Goal: Information Seeking & Learning: Learn about a topic

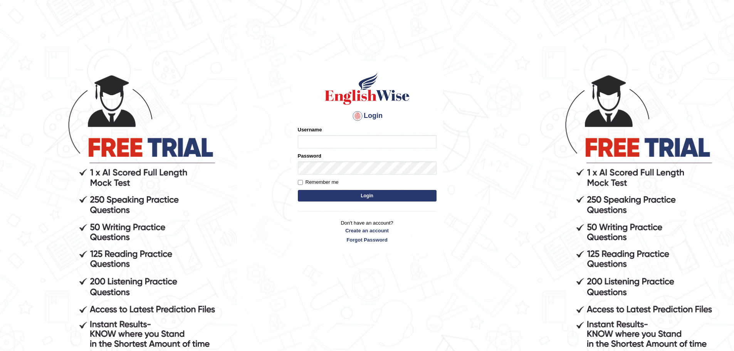
click at [329, 144] on input "Username" at bounding box center [367, 141] width 139 height 13
type input "yalineem"
click at [328, 190] on button "Login" at bounding box center [367, 196] width 139 height 12
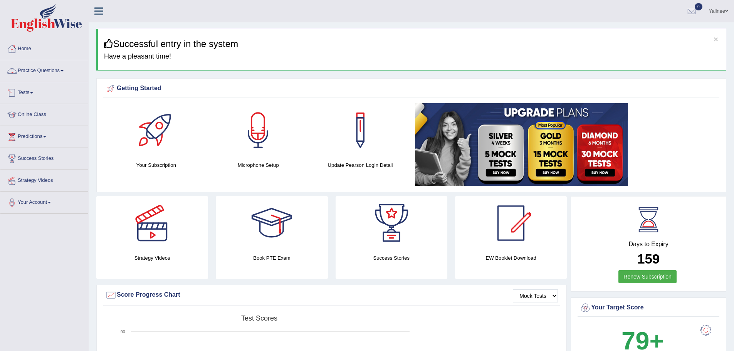
click at [42, 72] on link "Practice Questions" at bounding box center [44, 69] width 88 height 19
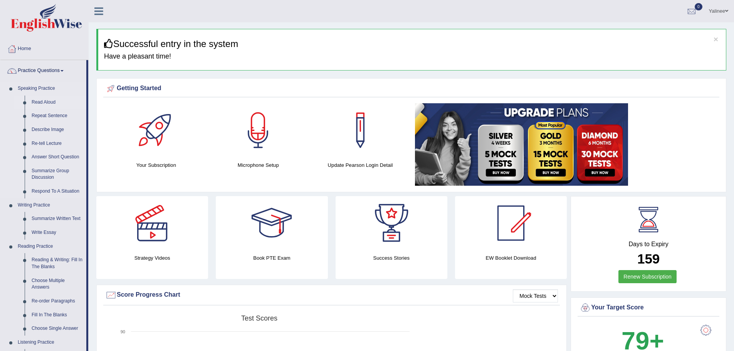
click at [40, 101] on link "Read Aloud" at bounding box center [57, 103] width 58 height 14
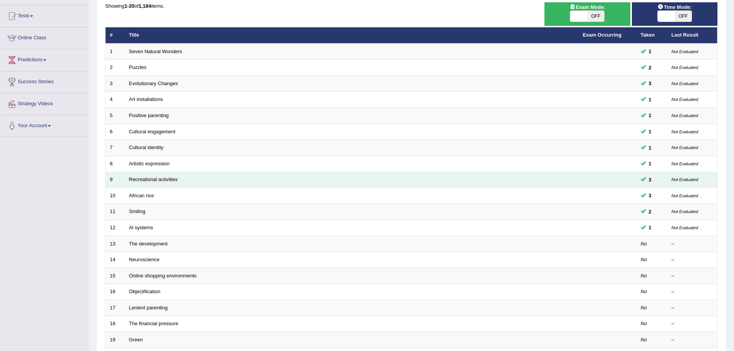
scroll to position [77, 0]
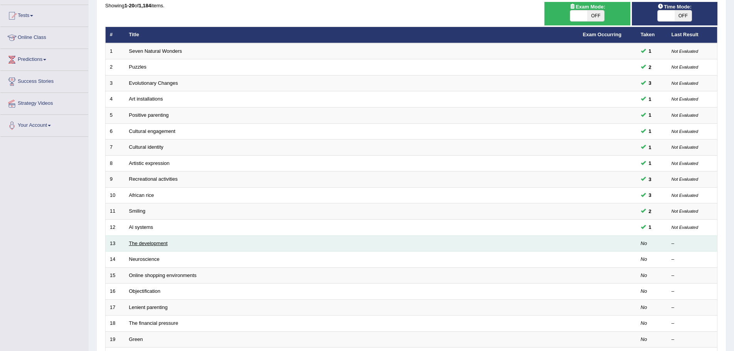
click at [150, 244] on link "The development" at bounding box center [148, 243] width 39 height 6
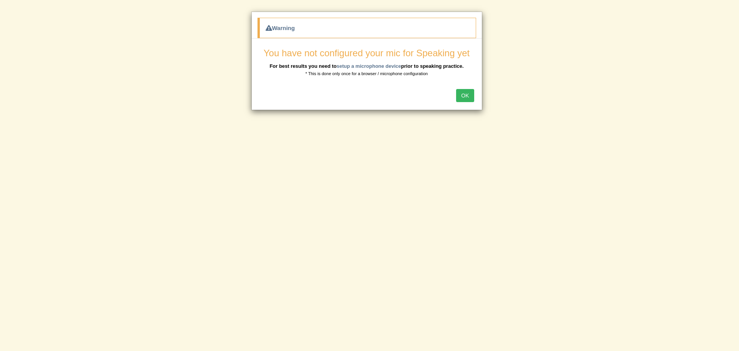
click at [463, 94] on button "OK" at bounding box center [465, 95] width 18 height 13
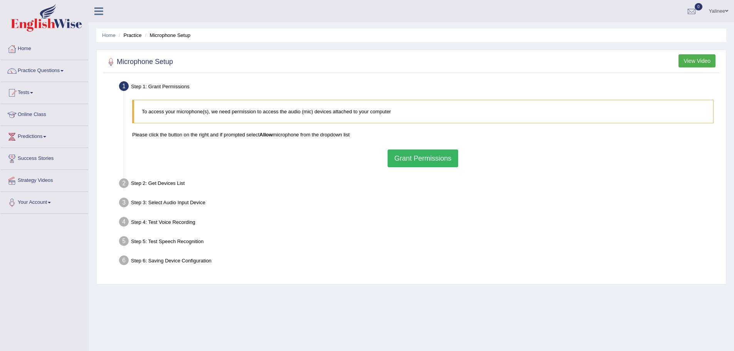
click at [422, 159] on button "Grant Permissions" at bounding box center [422, 158] width 70 height 18
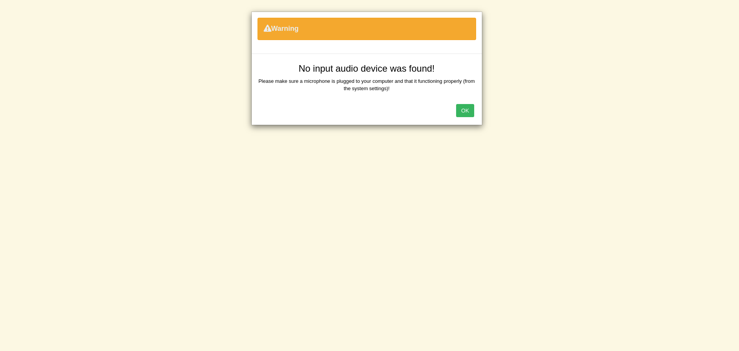
click at [471, 118] on div "OK" at bounding box center [367, 111] width 230 height 27
click at [465, 107] on button "OK" at bounding box center [465, 110] width 18 height 13
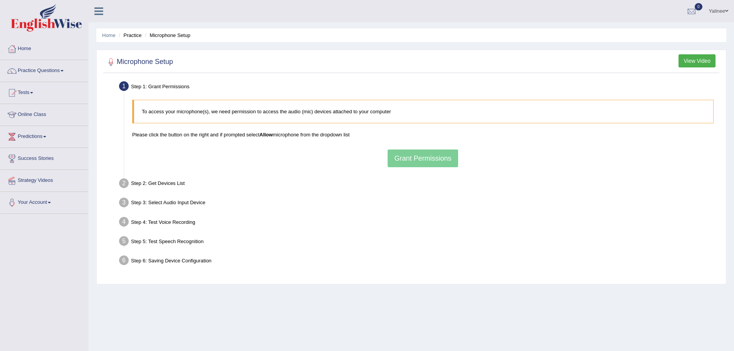
click at [421, 158] on div "To access your microphone(s), we need permission to access the audio (mic) devi…" at bounding box center [422, 133] width 589 height 75
click at [417, 161] on div "To access your microphone(s), we need permission to access the audio (mic) devi…" at bounding box center [422, 133] width 589 height 75
click at [407, 157] on button "Grant Permissions" at bounding box center [422, 158] width 70 height 18
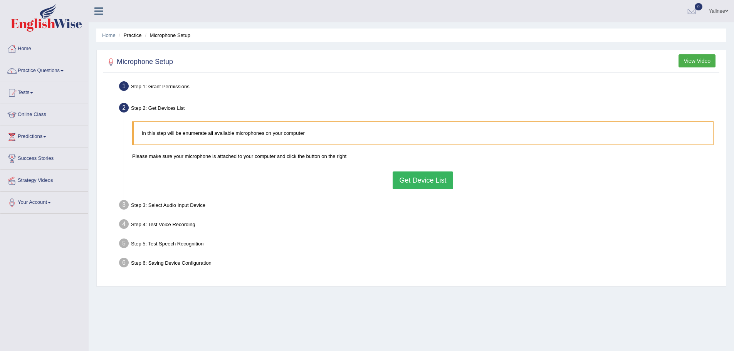
click at [417, 183] on button "Get Device List" at bounding box center [422, 180] width 60 height 18
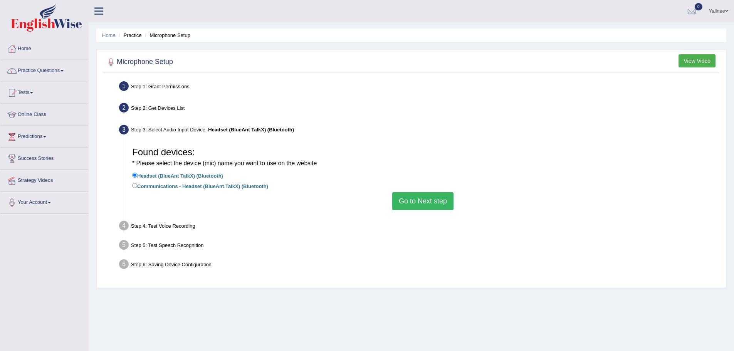
click at [430, 198] on button "Go to Next step" at bounding box center [422, 201] width 61 height 18
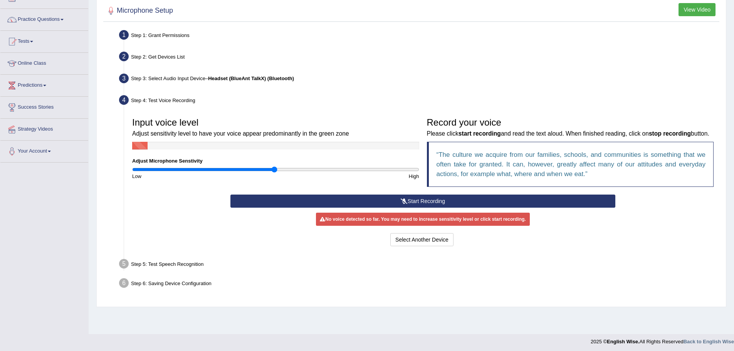
scroll to position [54, 0]
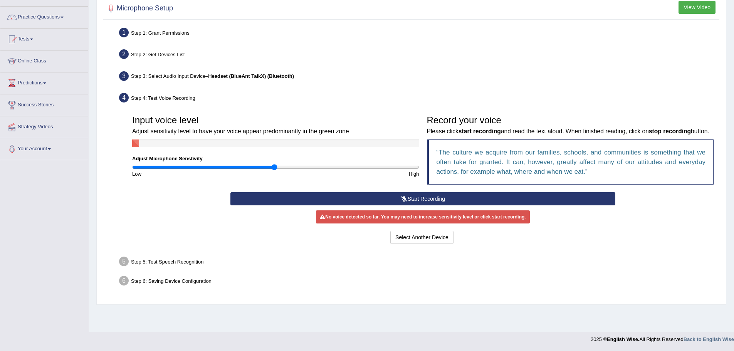
click at [415, 205] on button "Start Recording" at bounding box center [422, 198] width 385 height 13
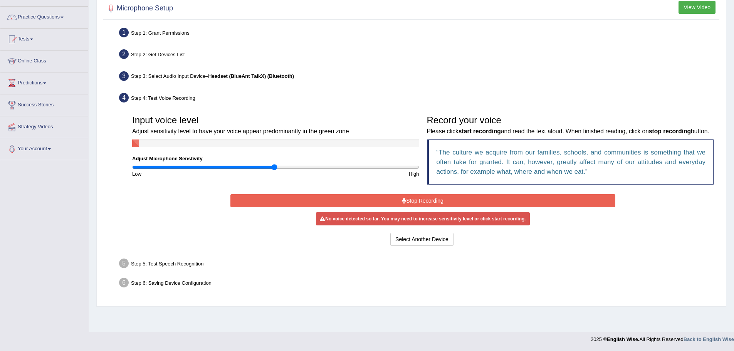
click at [461, 207] on button "Stop Recording" at bounding box center [422, 200] width 385 height 13
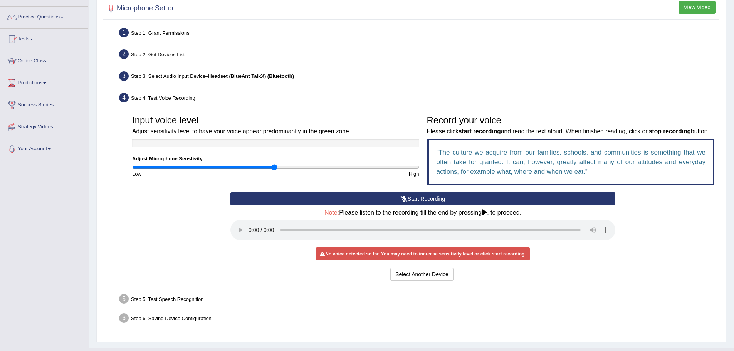
click at [409, 205] on button "Start Recording" at bounding box center [422, 198] width 385 height 13
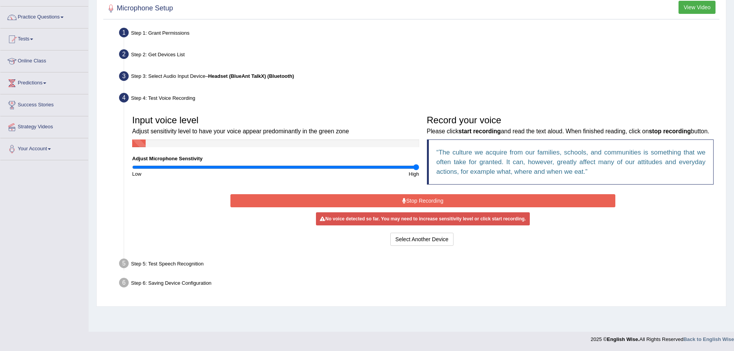
drag, startPoint x: 275, startPoint y: 166, endPoint x: 458, endPoint y: 174, distance: 183.5
type input "2"
click at [419, 170] on input "range" at bounding box center [275, 167] width 287 height 6
click at [421, 204] on button "Stop Recording" at bounding box center [422, 200] width 385 height 13
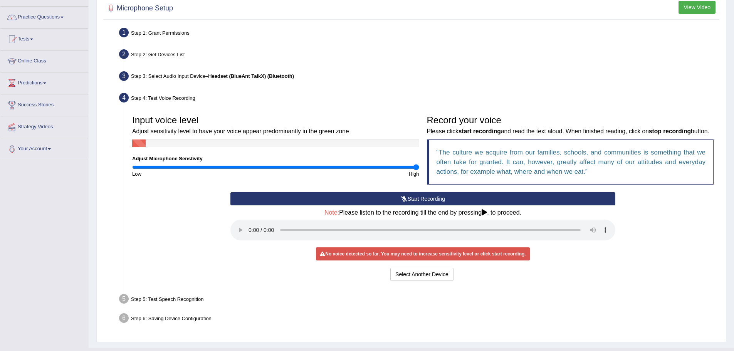
click at [416, 205] on button "Start Recording" at bounding box center [422, 198] width 385 height 13
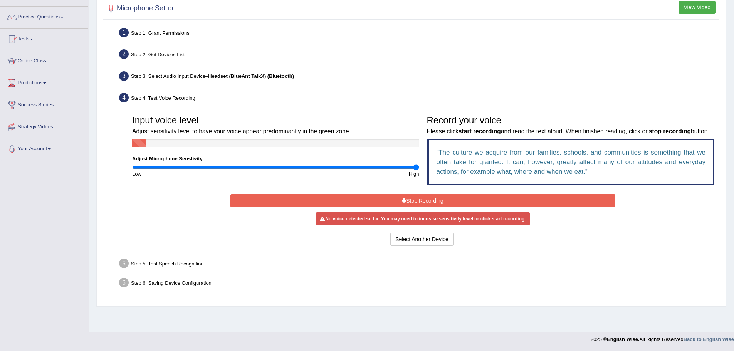
click at [417, 207] on button "Stop Recording" at bounding box center [422, 200] width 385 height 13
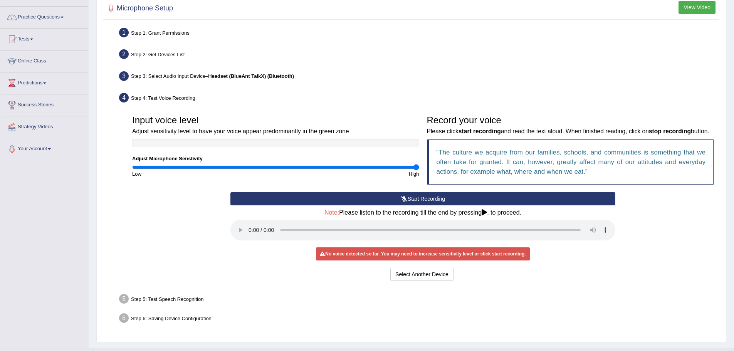
click at [532, 283] on div "Select Another Device Voice is ok. Go to Next step" at bounding box center [422, 275] width 385 height 15
click at [40, 22] on link "Practice Questions" at bounding box center [44, 16] width 88 height 19
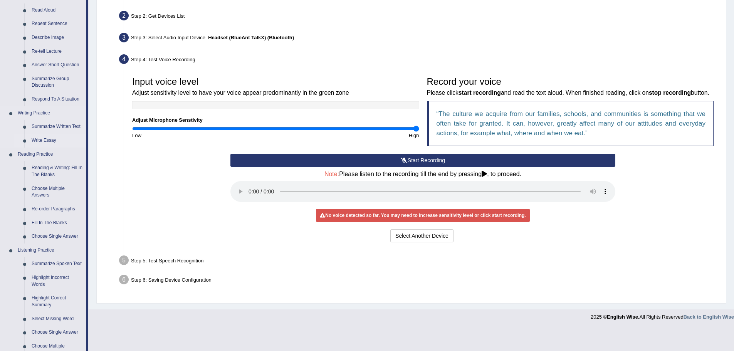
scroll to position [169, 0]
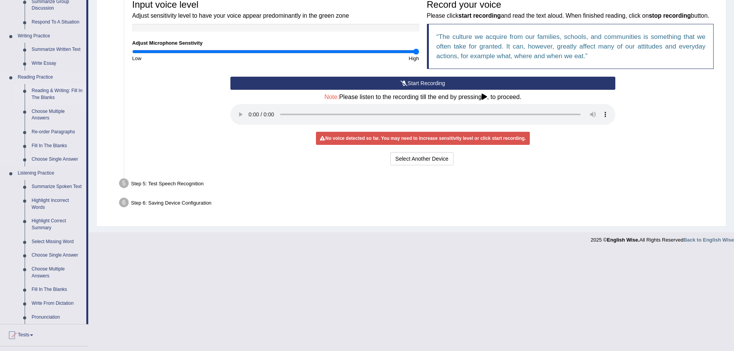
click at [47, 92] on link "Reading & Writing: Fill In The Blanks" at bounding box center [57, 94] width 58 height 20
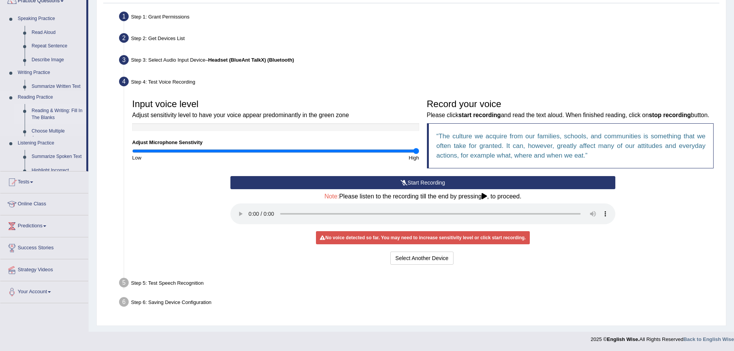
scroll to position [80, 0]
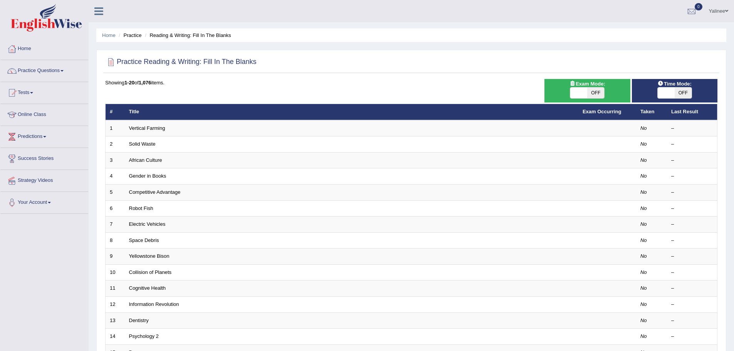
click at [662, 94] on span at bounding box center [665, 92] width 17 height 11
checkbox input "true"
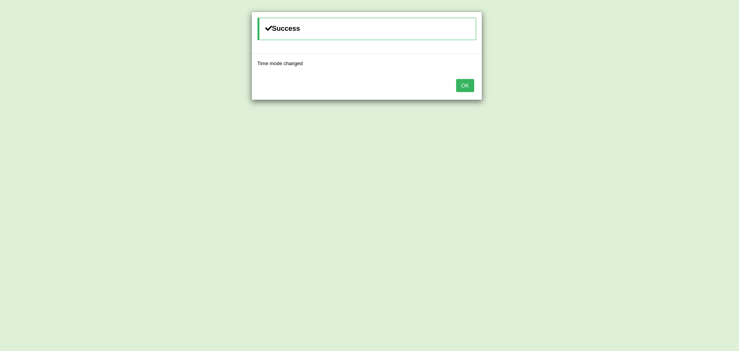
click at [465, 85] on button "OK" at bounding box center [465, 85] width 18 height 13
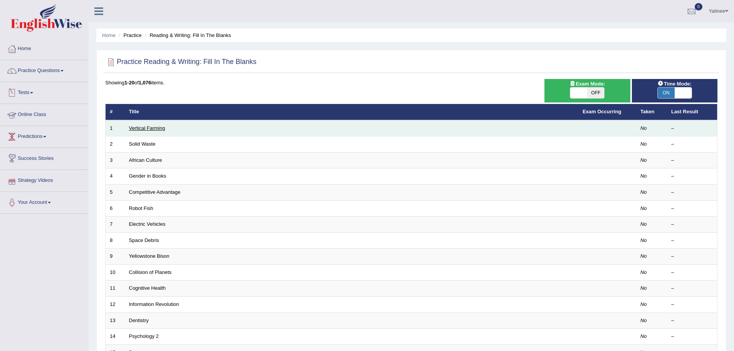
click at [152, 129] on link "Vertical Farming" at bounding box center [147, 128] width 36 height 6
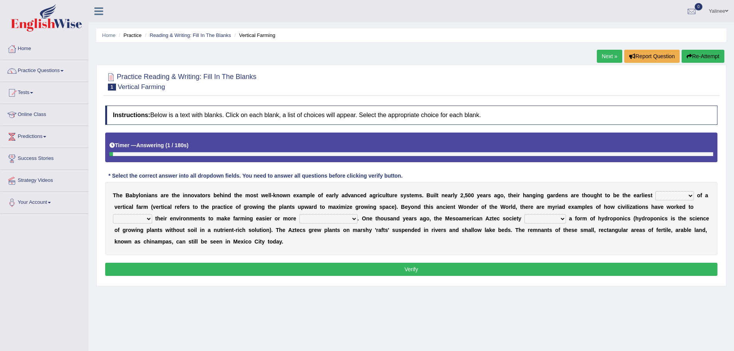
scroll to position [54, 0]
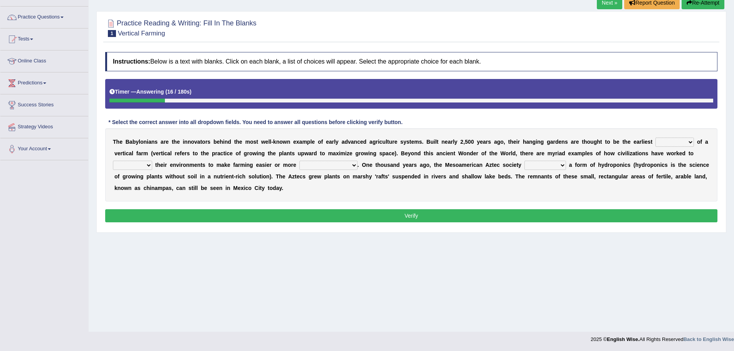
click at [665, 143] on select "prototype failure discredit protocol" at bounding box center [674, 141] width 39 height 9
select select "prototype"
click at [655, 137] on select "prototype failure discredit protocol" at bounding box center [674, 141] width 39 height 9
click at [139, 166] on select "manipulate escape respect disarrange" at bounding box center [132, 165] width 39 height 9
select select "manipulate"
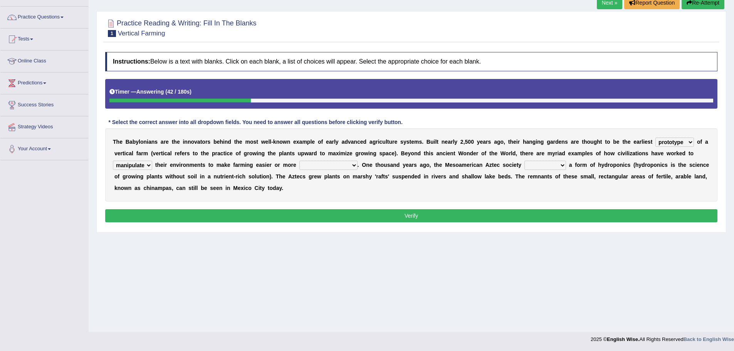
click at [113, 161] on select "manipulate escape respect disarrange" at bounding box center [132, 165] width 39 height 9
click at [334, 165] on select "productive constructive connective counterproductive" at bounding box center [328, 165] width 58 height 9
select select "productive"
click at [299, 161] on select "productive constructive connective counterproductive" at bounding box center [328, 165] width 58 height 9
click at [543, 166] on select "domineered volunteered pioneered engineered" at bounding box center [545, 165] width 42 height 9
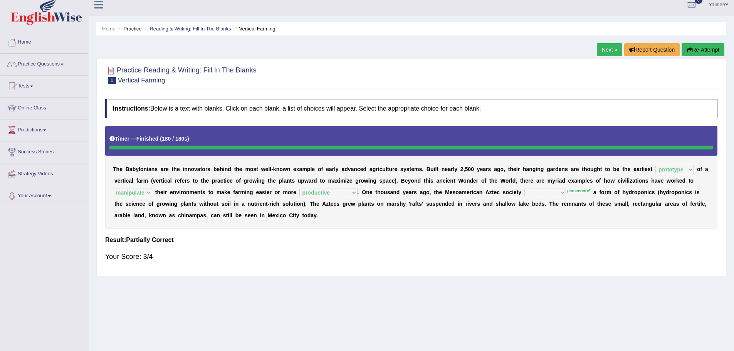
scroll to position [0, 0]
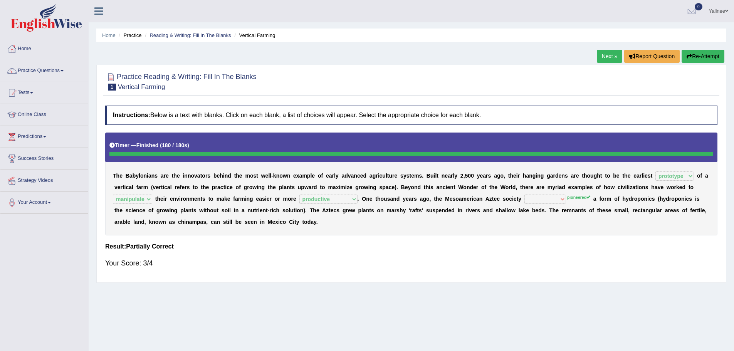
click at [602, 54] on link "Next »" at bounding box center [609, 56] width 25 height 13
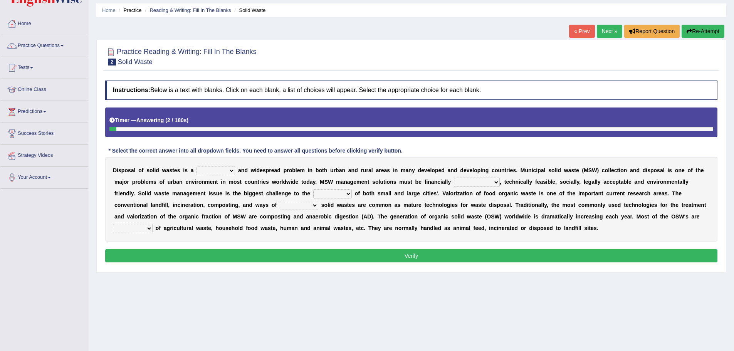
scroll to position [39, 0]
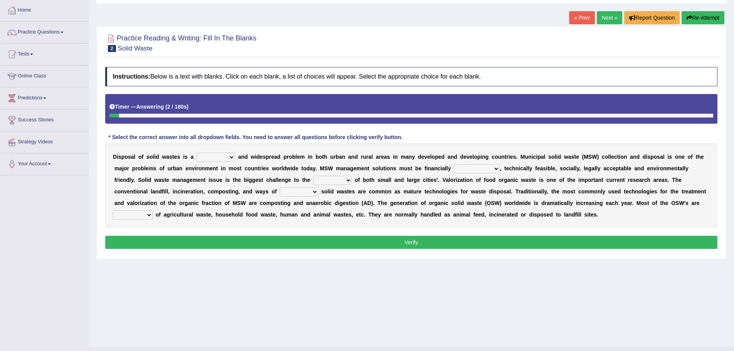
click at [222, 154] on select "slanting stinging stalling shafting" at bounding box center [215, 157] width 39 height 9
click at [222, 158] on select "slanting stinging stalling shafting" at bounding box center [215, 157] width 39 height 9
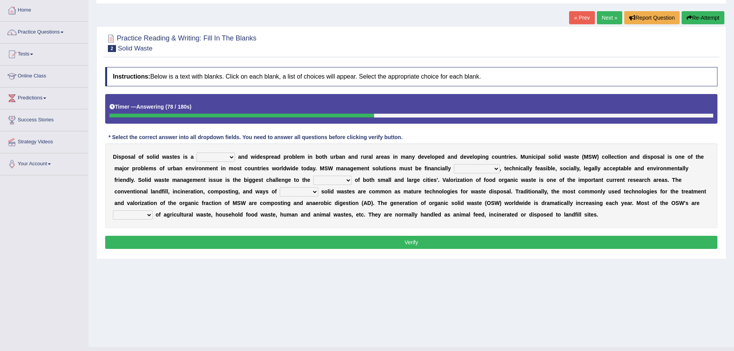
select select "stinging"
click at [196, 153] on select "slanting stinging stalling shafting" at bounding box center [215, 157] width 39 height 9
click at [472, 169] on select "unattainable sustainable objectionable treasonable" at bounding box center [477, 168] width 46 height 9
select select "sustainable"
click at [454, 164] on select "unattainable sustainable objectionable treasonable" at bounding box center [477, 168] width 46 height 9
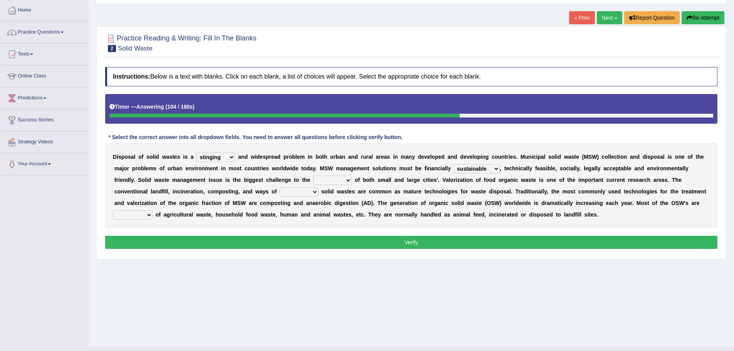
click at [333, 179] on select "plants culture authorities history" at bounding box center [332, 180] width 39 height 9
select select "authorities"
click at [313, 176] on select "plants culture authorities history" at bounding box center [332, 180] width 39 height 9
click at [304, 192] on select "reserving preserving deserving handling" at bounding box center [299, 191] width 39 height 9
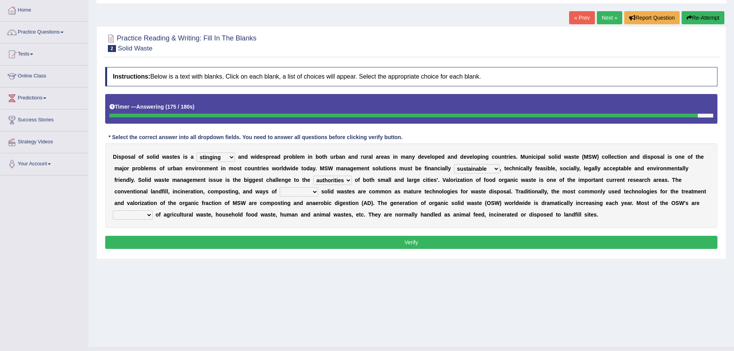
select select "preserving"
click at [280, 187] on select "reserving preserving deserving handling" at bounding box center [299, 191] width 39 height 9
click at [146, 215] on select "composed disposed composing disposing" at bounding box center [133, 214] width 40 height 9
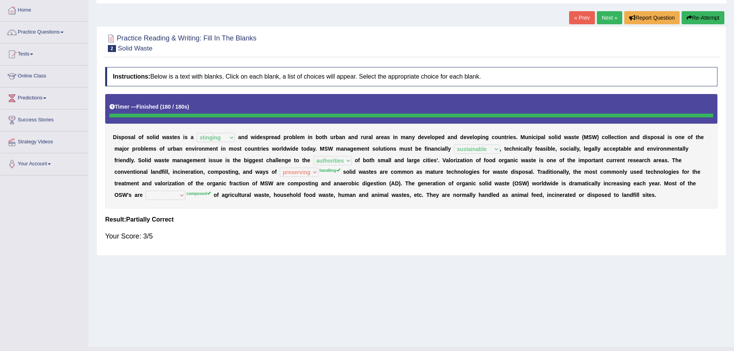
click at [429, 263] on div "Home Practice Reading & Writing: Fill In The Blanks Solid Waste « Prev Next » R…" at bounding box center [411, 153] width 645 height 385
click at [706, 15] on button "Re-Attempt" at bounding box center [702, 17] width 43 height 13
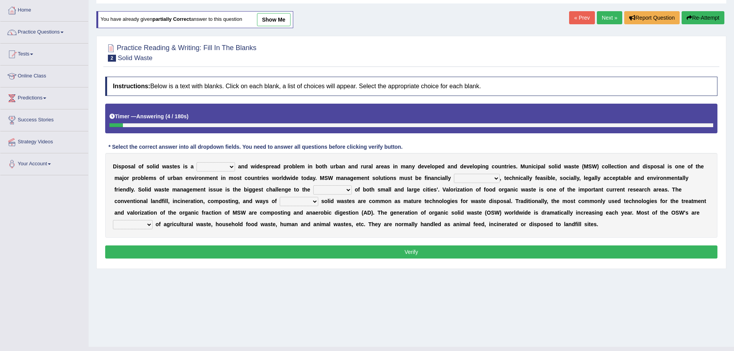
click at [211, 170] on select "slanting stinging stalling shafting" at bounding box center [215, 166] width 39 height 9
select select "stinging"
click at [196, 162] on select "slanting stinging stalling shafting" at bounding box center [215, 166] width 39 height 9
click at [462, 180] on select "unattainable sustainable objectionable treasonable" at bounding box center [477, 178] width 46 height 9
select select "sustainable"
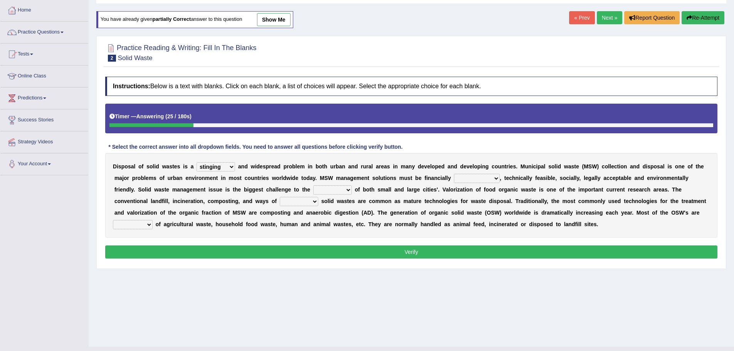
click at [454, 174] on select "unattainable sustainable objectionable treasonable" at bounding box center [477, 178] width 46 height 9
click at [327, 190] on select "plants culture authorities history" at bounding box center [332, 189] width 39 height 9
select select "authorities"
click at [313, 185] on select "plants culture authorities history" at bounding box center [332, 189] width 39 height 9
click at [286, 203] on select "reserving preserving deserving handling" at bounding box center [299, 201] width 39 height 9
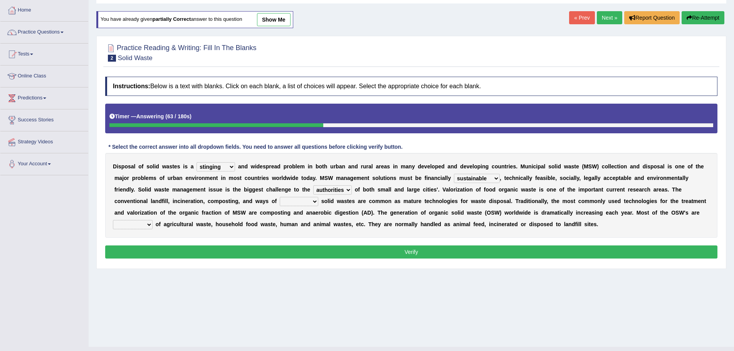
select select "handling"
click at [280, 197] on select "reserving preserving deserving handling" at bounding box center [299, 201] width 39 height 9
click at [142, 223] on select "composed disposed composing disposing" at bounding box center [133, 224] width 40 height 9
select select "composed"
click at [113, 220] on select "composed disposed composing disposing" at bounding box center [133, 224] width 40 height 9
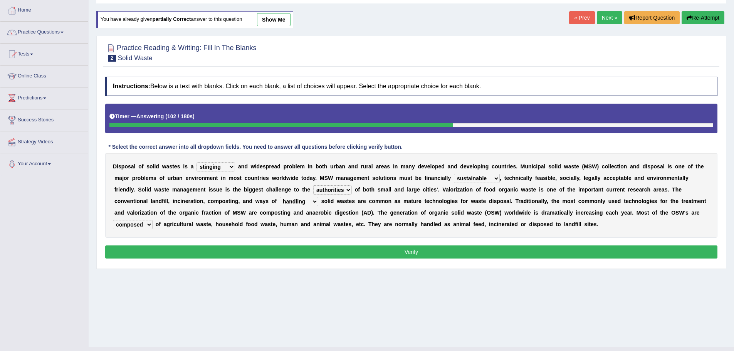
click at [426, 250] on button "Verify" at bounding box center [411, 251] width 612 height 13
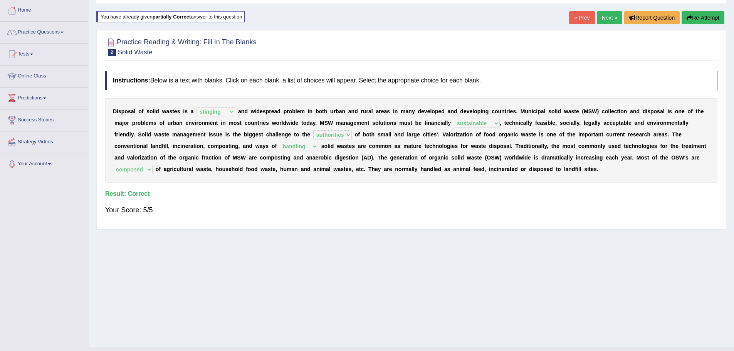
click at [600, 20] on link "Next »" at bounding box center [609, 17] width 25 height 13
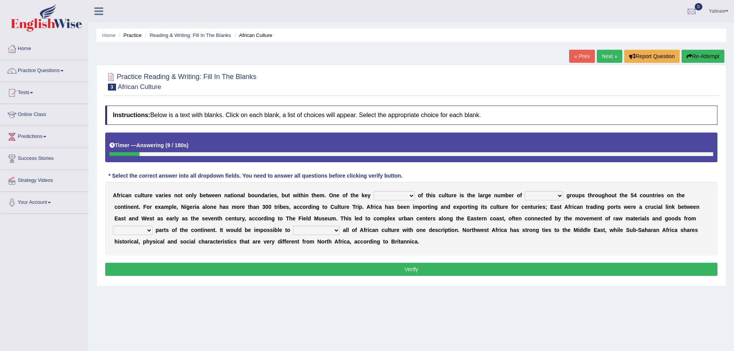
click at [402, 196] on select "conjectures features issues doubts" at bounding box center [394, 195] width 41 height 9
select select "issues"
click at [374, 191] on select "conjectures features issues doubts" at bounding box center [394, 195] width 41 height 9
click at [530, 195] on select "ethic ethnic eugenic epic" at bounding box center [544, 195] width 39 height 9
select select "ethnic"
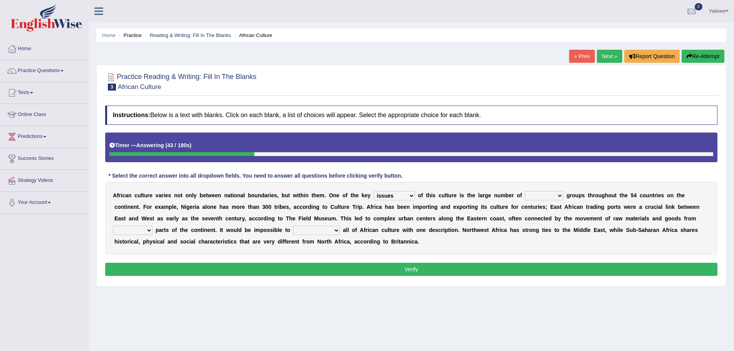
click at [525, 191] on select "ethic ethnic eugenic epic" at bounding box center [544, 195] width 39 height 9
click at [136, 232] on select "forelocked interlocked unlocked landlocked" at bounding box center [133, 230] width 40 height 9
select select "landlocked"
click at [113, 226] on select "forelocked interlocked unlocked landlocked" at bounding box center [133, 230] width 40 height 9
click at [306, 230] on select "characterize conceptualize symbolize synthesize" at bounding box center [316, 230] width 47 height 9
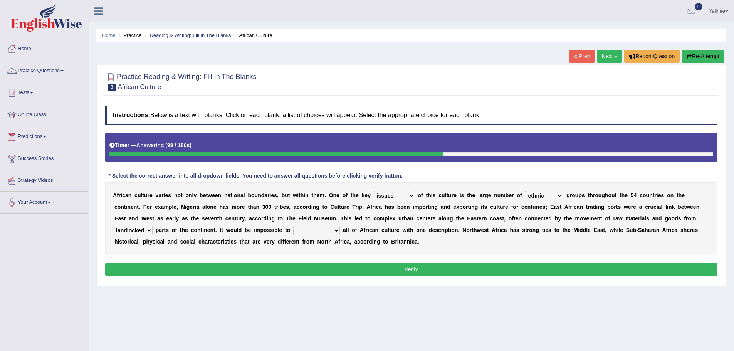
select select "characterize"
click at [293, 226] on select "characterize conceptualize symbolize synthesize" at bounding box center [316, 230] width 47 height 9
click at [404, 197] on select "conjectures features issues doubts" at bounding box center [394, 195] width 41 height 9
click at [410, 196] on select "conjectures features issues doubts" at bounding box center [394, 195] width 41 height 9
click at [417, 267] on button "Verify" at bounding box center [411, 269] width 612 height 13
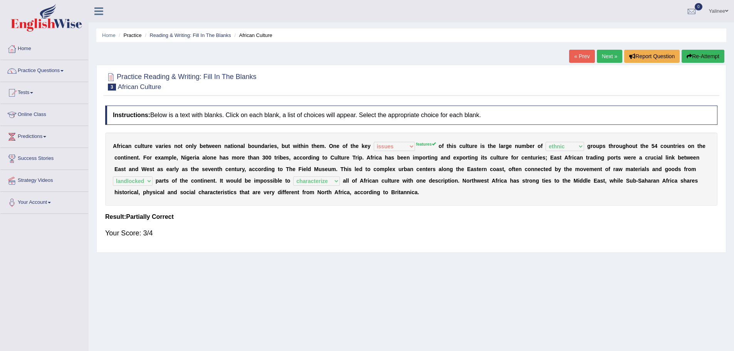
click at [602, 58] on link "Next »" at bounding box center [609, 56] width 25 height 13
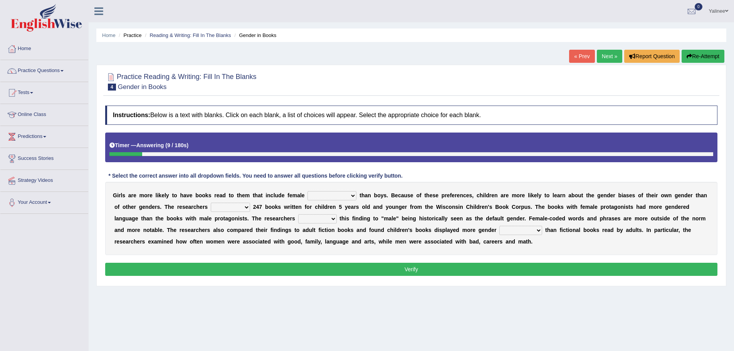
click at [325, 198] on select "protagonists cosmogonists agonists expressionists" at bounding box center [331, 195] width 49 height 9
select select "agonists"
click at [307, 191] on select "protagonists cosmogonists agonists expressionists" at bounding box center [331, 195] width 49 height 9
click at [241, 208] on select "hydrolyzed paralyzed catalyzed analyzed" at bounding box center [230, 207] width 39 height 9
select select "analyzed"
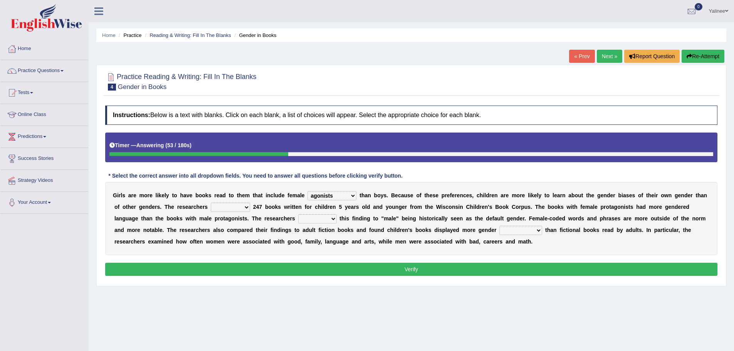
click at [211, 203] on select "hydrolyzed paralyzed catalyzed analyzed" at bounding box center [230, 207] width 39 height 9
click at [344, 195] on select "protagonists cosmogonists agonists expressionists" at bounding box center [331, 195] width 49 height 9
select select "protagonists"
click at [307, 191] on select "protagonists cosmogonists agonists expressionists" at bounding box center [331, 195] width 49 height 9
click at [308, 219] on select "contribute tribute distribute attribute" at bounding box center [317, 218] width 39 height 9
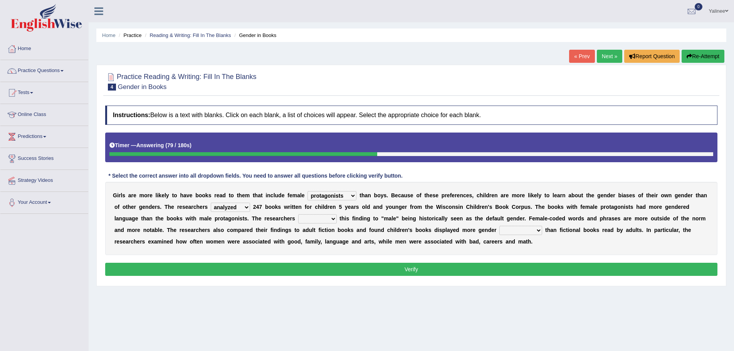
select select "tribute"
click at [298, 214] on select "contribute tribute distribute attribute" at bounding box center [317, 218] width 39 height 9
click at [531, 231] on select "stereotypes teletypes prototypes electrotypes" at bounding box center [520, 230] width 43 height 9
select select "stereotypes"
click at [499, 226] on select "stereotypes teletypes prototypes electrotypes" at bounding box center [520, 230] width 43 height 9
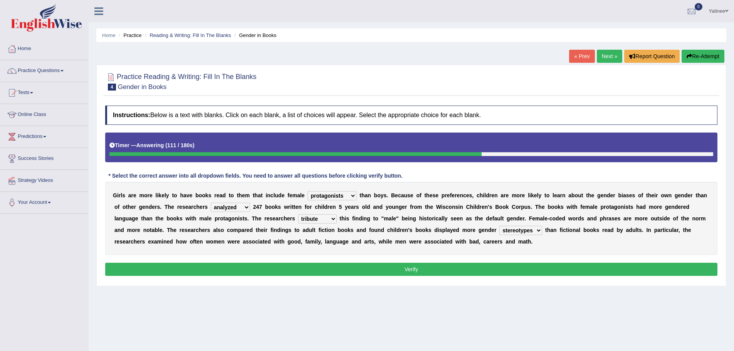
click at [461, 270] on button "Verify" at bounding box center [411, 269] width 612 height 13
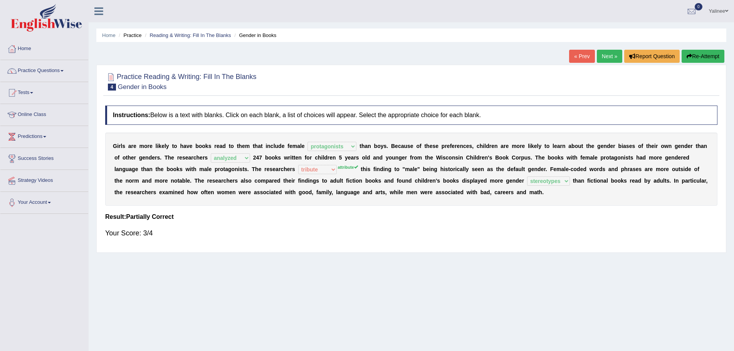
click at [603, 53] on link "Next »" at bounding box center [609, 56] width 25 height 13
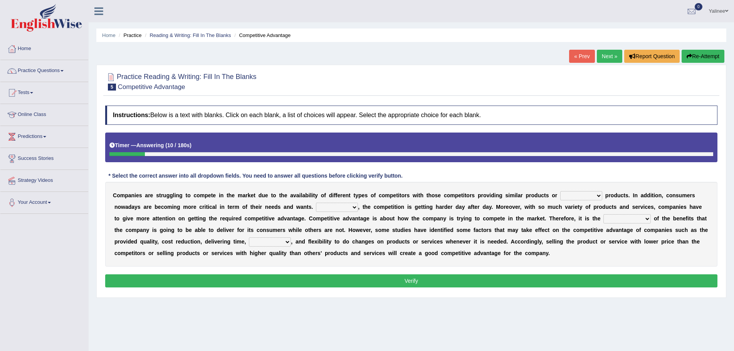
click at [579, 198] on select "constitution restitution substitution institution" at bounding box center [581, 195] width 42 height 9
select select "substitution"
click at [560, 191] on select "constitution restitution substitution institution" at bounding box center [581, 195] width 42 height 9
click at [337, 206] on select "However Instead Additionally Therefore" at bounding box center [337, 207] width 42 height 9
select select "Therefore"
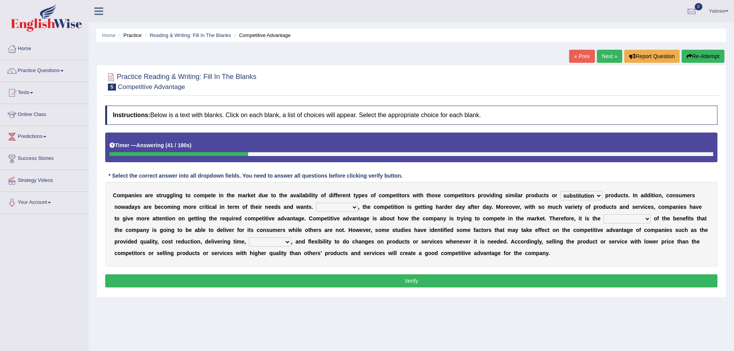
click at [316, 203] on select "However Instead Additionally Therefore" at bounding box center [337, 207] width 42 height 9
click at [624, 219] on select "dissemination ordination determination incarnation" at bounding box center [626, 218] width 47 height 9
select select "determination"
click at [603, 214] on select "dissemination ordination determination incarnation" at bounding box center [626, 218] width 47 height 9
click at [256, 242] on select "captivation aggregation deprivation innovation" at bounding box center [270, 241] width 42 height 9
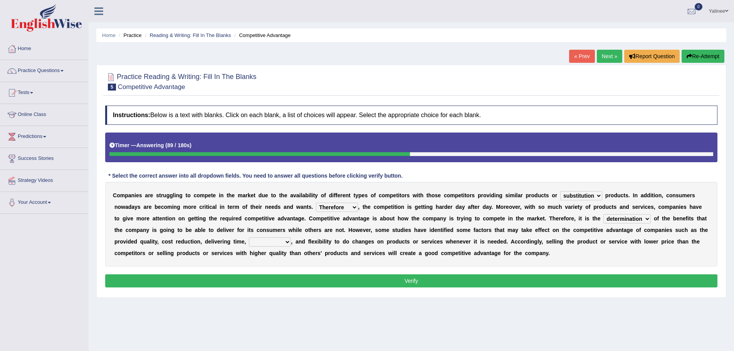
select select "innovation"
click at [249, 237] on select "captivation aggregation deprivation innovation" at bounding box center [270, 241] width 42 height 9
click at [484, 284] on button "Verify" at bounding box center [411, 280] width 612 height 13
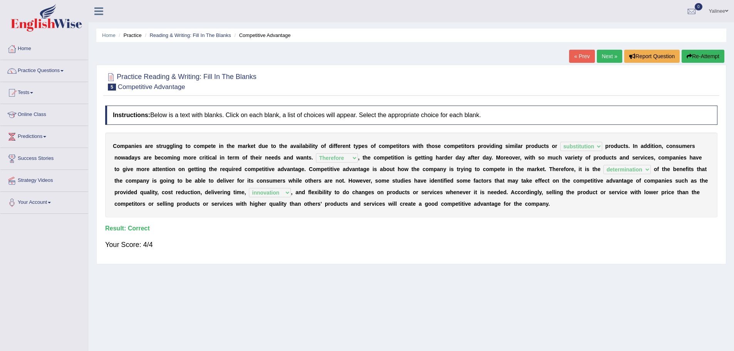
click at [602, 54] on link "Next »" at bounding box center [609, 56] width 25 height 13
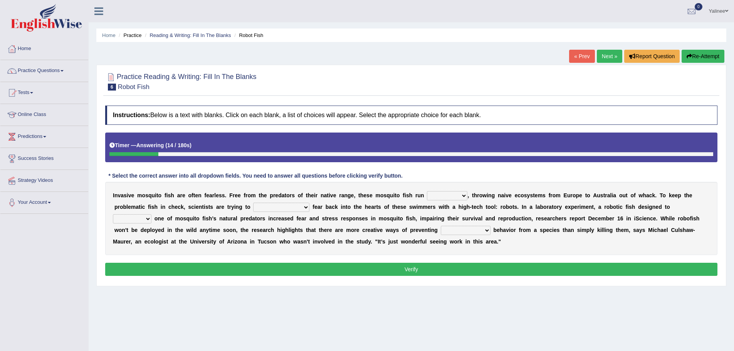
click at [454, 196] on select "occupant flippant rampant concordant" at bounding box center [447, 195] width 40 height 9
select select "rampant"
click at [427, 191] on select "occupant flippant rampant concordant" at bounding box center [447, 195] width 40 height 9
click at [286, 207] on select "accept spike strike drake" at bounding box center [281, 207] width 56 height 9
select select "spike"
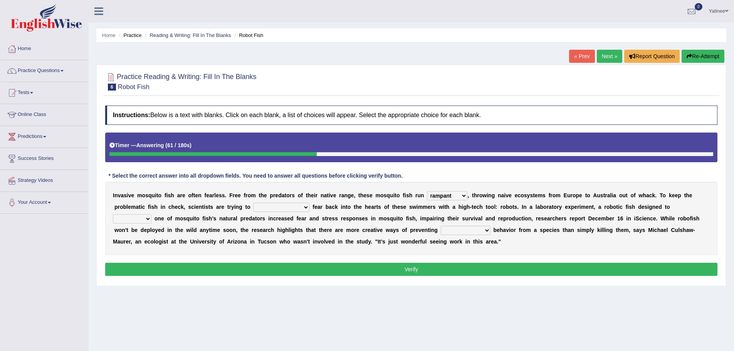
click at [253, 203] on select "accept spike strike drake" at bounding box center [281, 207] width 56 height 9
click at [151, 214] on select "bequest mimic battle conquest" at bounding box center [132, 218] width 39 height 9
select select "mimic"
click at [151, 214] on select "bequest mimic battle conquest" at bounding box center [132, 218] width 39 height 9
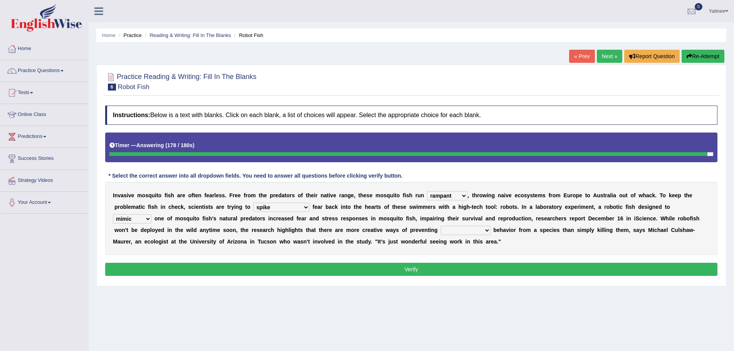
click at [441, 231] on select "unprivileged unprecedented uncharted unwanted" at bounding box center [466, 230] width 50 height 9
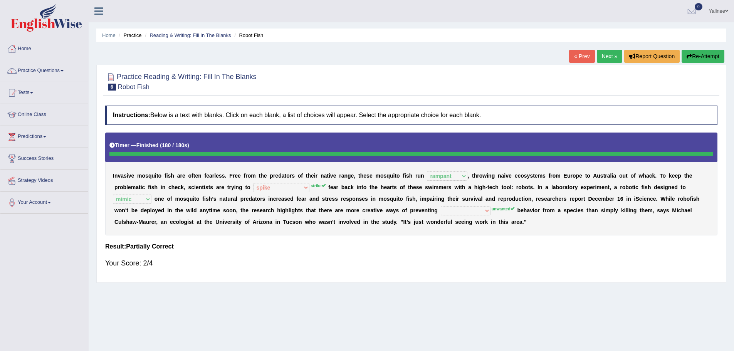
click at [601, 57] on link "Next »" at bounding box center [609, 56] width 25 height 13
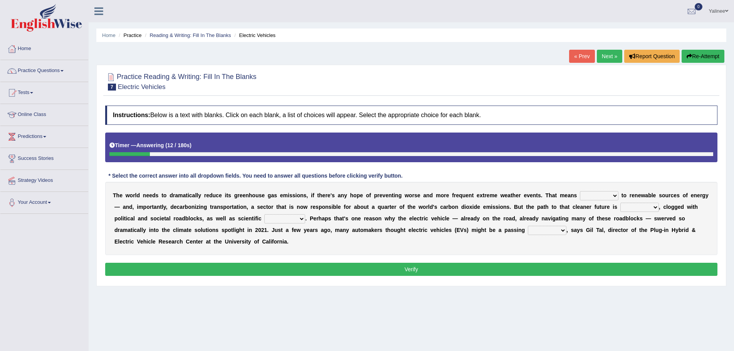
click at [598, 197] on select "grafting drafting crafting shifting" at bounding box center [599, 195] width 39 height 9
select select "shifting"
click at [580, 191] on select "grafting drafting crafting shifting" at bounding box center [599, 195] width 39 height 9
click at [633, 208] on select "daunting daunted daunt dauntless" at bounding box center [639, 207] width 39 height 9
select select "daunted"
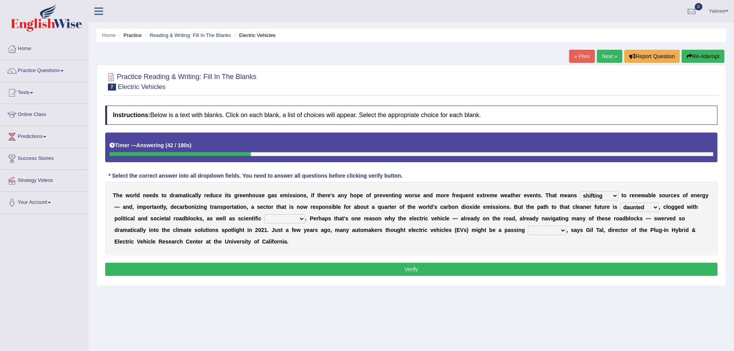
click at [620, 203] on select "daunting daunted daunt dauntless" at bounding box center [639, 207] width 39 height 9
click at [293, 219] on select "spectacles obstacles tentacles receptacles" at bounding box center [284, 218] width 41 height 9
select select "obstacles"
click at [264, 214] on select "spectacles obstacles tentacles receptacles" at bounding box center [284, 218] width 41 height 9
click at [538, 232] on select "fad gad tad lad" at bounding box center [547, 230] width 39 height 9
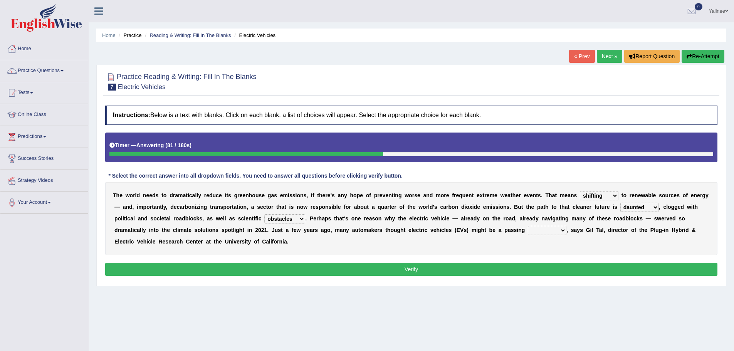
select select "lad"
click at [528, 226] on select "fad gad tad lad" at bounding box center [547, 230] width 39 height 9
click at [459, 270] on button "Verify" at bounding box center [411, 269] width 612 height 13
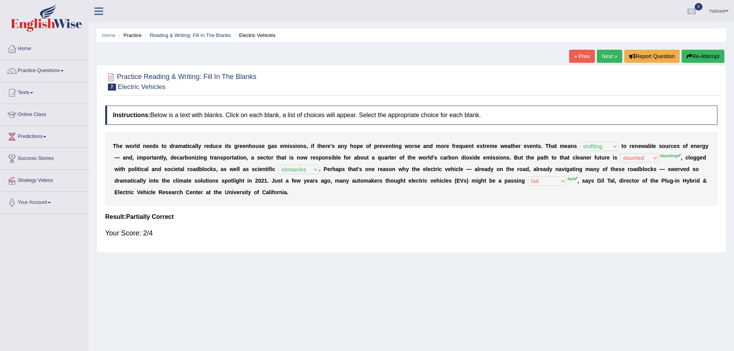
click at [603, 56] on link "Next »" at bounding box center [609, 56] width 25 height 13
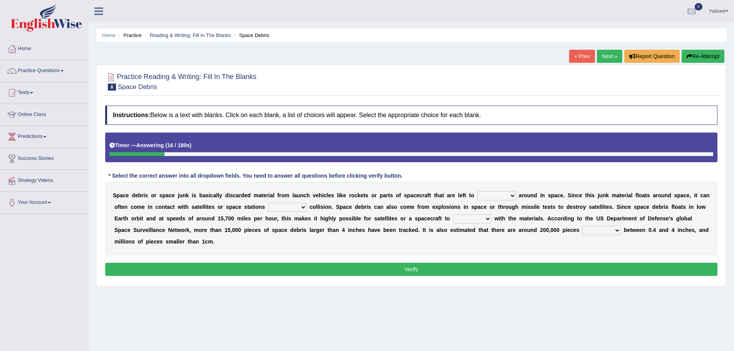
click at [500, 198] on select "twist center roam loll" at bounding box center [496, 195] width 39 height 9
select select "roam"
click at [477, 191] on select "twist center roam loll" at bounding box center [496, 195] width 39 height 9
click at [290, 207] on select "risks risk risked risking" at bounding box center [287, 207] width 39 height 9
select select "risk"
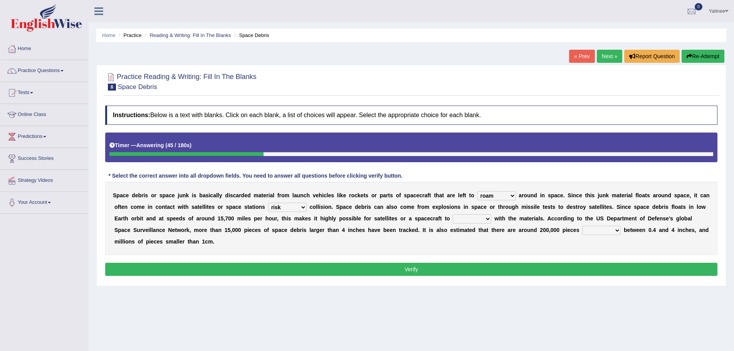
click at [268, 203] on select "risks risk risked risking" at bounding box center [287, 207] width 39 height 9
click at [462, 221] on select "collect collate collide collocate" at bounding box center [472, 218] width 39 height 9
select select "collide"
click at [453, 214] on select "collect collate collide collocate" at bounding box center [472, 218] width 39 height 9
click at [607, 229] on select "sized sizing size sizes" at bounding box center [601, 230] width 39 height 9
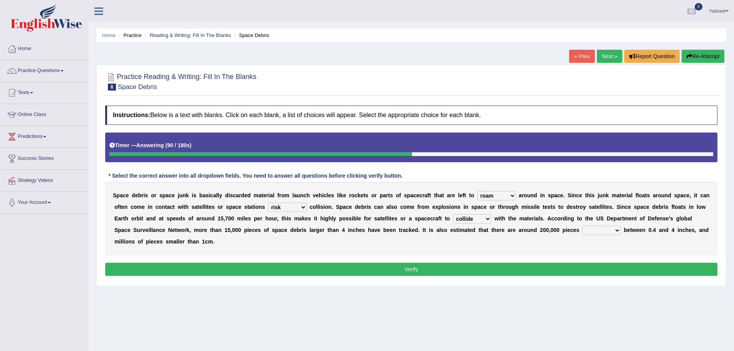
select select "size"
click at [582, 226] on select "sized sizing size sizes" at bounding box center [601, 230] width 39 height 9
click at [407, 271] on button "Verify" at bounding box center [411, 269] width 612 height 13
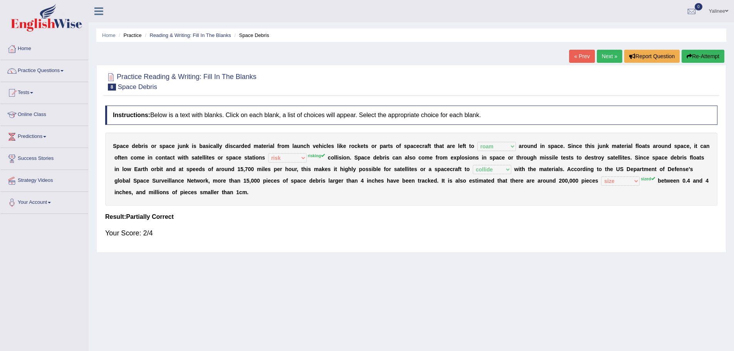
drag, startPoint x: 694, startPoint y: 146, endPoint x: 501, endPoint y: 169, distance: 194.8
click at [516, 169] on div "S p a c e d e b r i s o r s p a c e j u n k i s b a s i c a l l y d i s c a r d…" at bounding box center [411, 168] width 612 height 73
click at [609, 58] on link "Next »" at bounding box center [609, 56] width 25 height 13
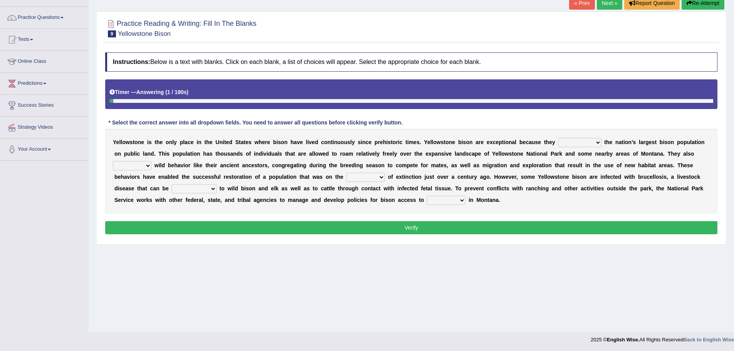
scroll to position [54, 0]
click at [577, 4] on link "« Prev" at bounding box center [581, 2] width 25 height 13
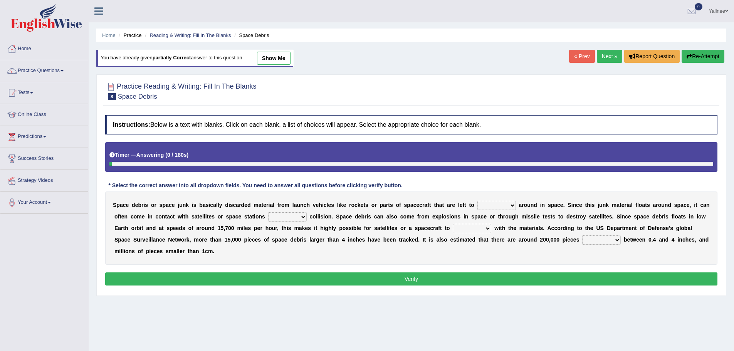
scroll to position [54, 0]
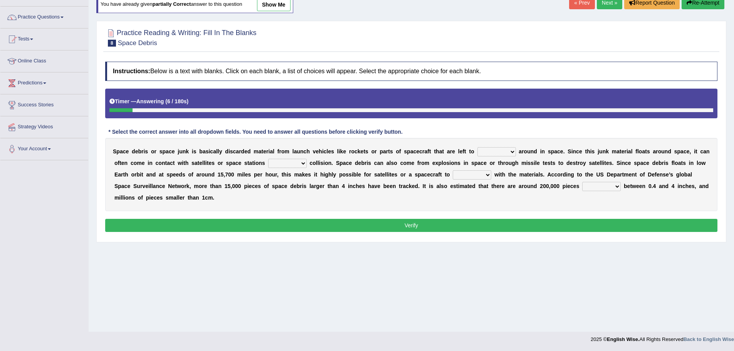
drag, startPoint x: 693, startPoint y: 149, endPoint x: 547, endPoint y: 171, distance: 147.5
click at [703, 171] on div "S p a c e d e b r i s o r s p a c e j u n k i s b a s i c a l l y d i s c a r d…" at bounding box center [411, 174] width 612 height 73
click at [293, 159] on select "risks risk risked risking" at bounding box center [287, 163] width 39 height 9
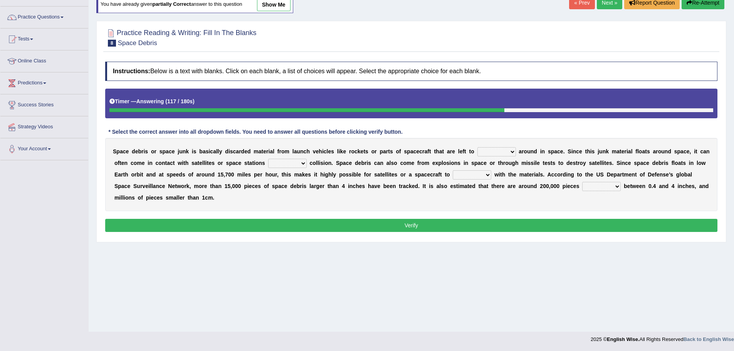
drag, startPoint x: 424, startPoint y: 187, endPoint x: 610, endPoint y: 206, distance: 187.8
click at [610, 206] on div "S p a c e d e b r i s o r s p a c e j u n k i s b a s i c a l l y d i s c a r d…" at bounding box center [411, 174] width 612 height 73
click at [602, 5] on link "Next »" at bounding box center [609, 2] width 25 height 13
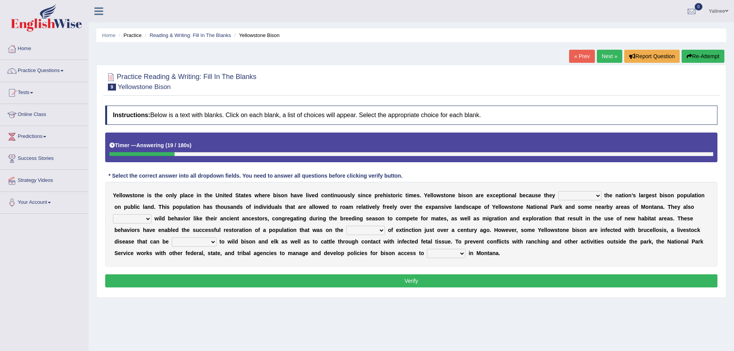
click at [576, 196] on select "congregate comprise consist compromise" at bounding box center [579, 195] width 43 height 9
select select "consist"
click at [558, 191] on select "congregate comprise consist compromise" at bounding box center [579, 195] width 43 height 9
click at [135, 218] on select "exhibit disregard resist encourage" at bounding box center [132, 218] width 39 height 9
select select "exhibit"
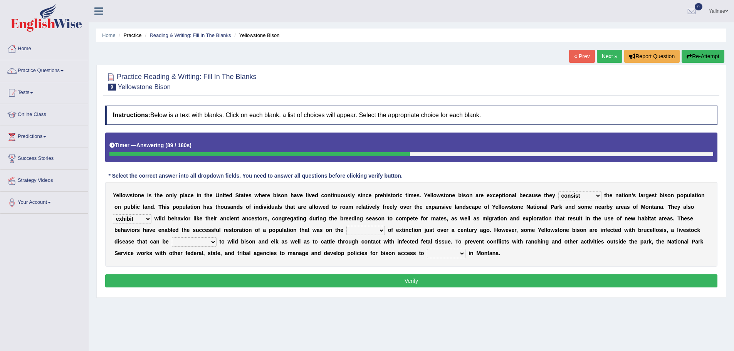
click at [113, 214] on select "exhibit disregard resist encourage" at bounding box center [132, 218] width 39 height 9
click at [365, 230] on select "brine brink danger brindle" at bounding box center [365, 230] width 39 height 9
select select "danger"
click at [346, 226] on select "brine brink danger brindle" at bounding box center [365, 230] width 39 height 9
click at [193, 241] on select "transplanted transported transgressed transmitted" at bounding box center [194, 241] width 45 height 9
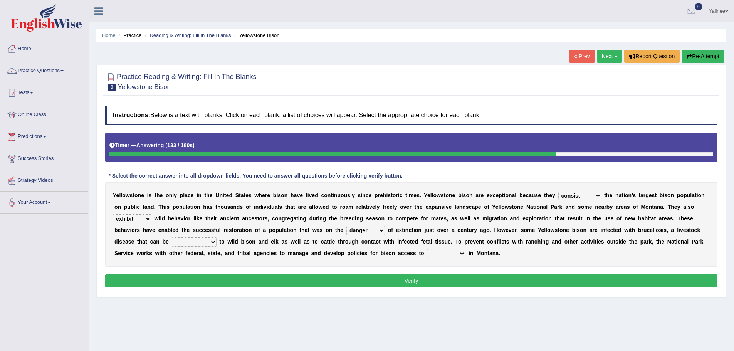
select select "transmitted"
click at [172, 237] on select "transplanted transported transgressed transmitted" at bounding box center [194, 241] width 45 height 9
click at [441, 256] on select "habitat habitat habitant food" at bounding box center [446, 253] width 39 height 9
select select "habitant"
click at [427, 249] on select "habitat habitat habitant food" at bounding box center [446, 253] width 39 height 9
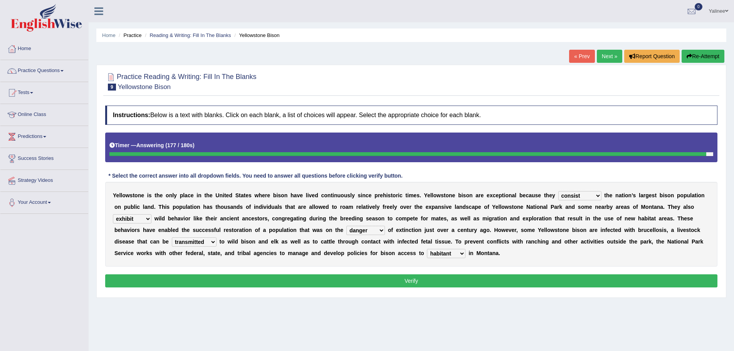
click at [472, 278] on button "Verify" at bounding box center [411, 280] width 612 height 13
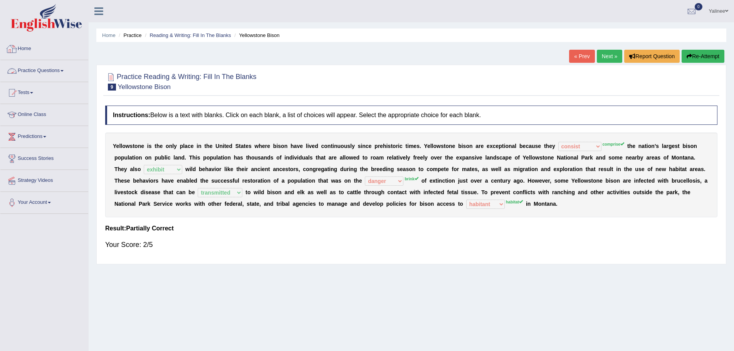
click at [57, 73] on link "Practice Questions" at bounding box center [44, 69] width 88 height 19
